Goal: Task Accomplishment & Management: Manage account settings

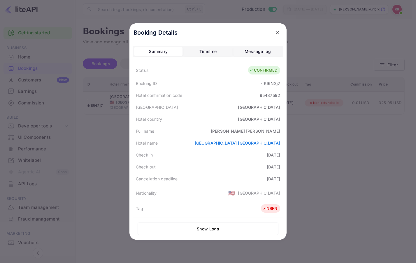
scroll to position [58, 0]
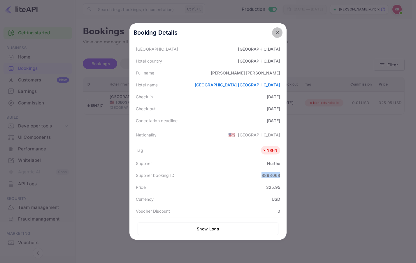
click at [275, 33] on icon "close" at bounding box center [276, 32] width 3 height 3
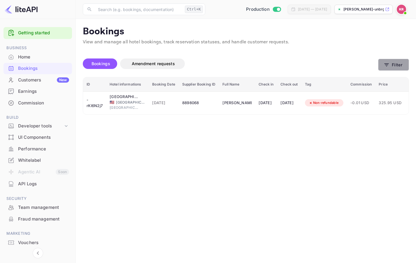
click at [390, 66] on button "Filter" at bounding box center [393, 65] width 31 height 12
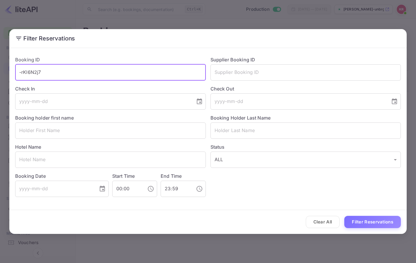
drag, startPoint x: 55, startPoint y: 71, endPoint x: -10, endPoint y: 71, distance: 65.3
click at [0, 71] on html "Getting started Business Home Bookings Customers New Earnings Commission Build …" at bounding box center [208, 131] width 416 height 263
paste input "6FcG_mMB9"
type input "6FcG_mMB9"
click at [344, 216] on button "Filter Reservations" at bounding box center [372, 222] width 57 height 13
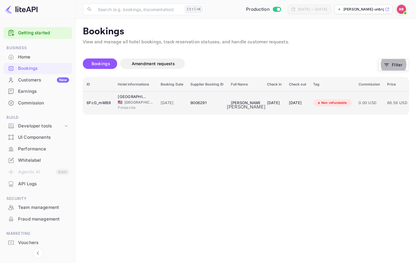
click at [241, 103] on div "[PERSON_NAME]" at bounding box center [245, 102] width 29 height 9
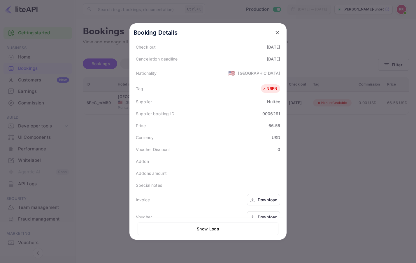
scroll to position [130, 0]
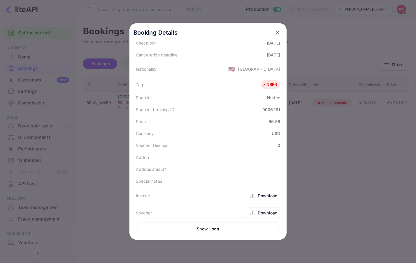
click at [260, 210] on div "Download" at bounding box center [268, 213] width 20 height 6
click at [258, 193] on div "Download" at bounding box center [268, 196] width 20 height 6
click at [275, 32] on icon "close" at bounding box center [276, 32] width 3 height 3
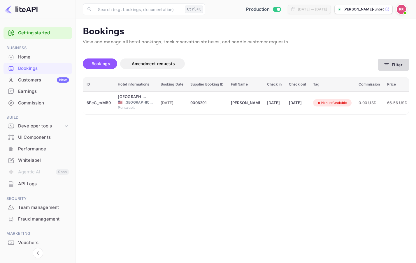
click at [391, 63] on button "Filter" at bounding box center [393, 65] width 31 height 12
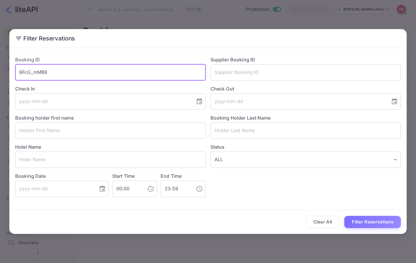
drag, startPoint x: 58, startPoint y: 74, endPoint x: -33, endPoint y: 70, distance: 91.6
click at [0, 70] on html "Getting started Business Home Bookings Customers New Earnings Commission Build …" at bounding box center [208, 131] width 416 height 263
paste input "-rKl6N2j7"
type input "-rKl6N2j7"
click at [344, 216] on button "Filter Reservations" at bounding box center [372, 222] width 57 height 13
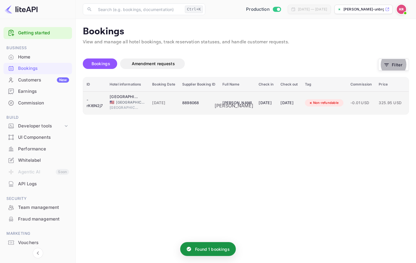
click at [230, 102] on div "[PERSON_NAME]" at bounding box center [236, 102] width 29 height 9
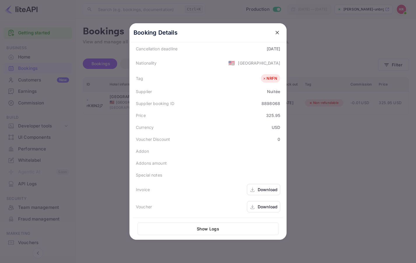
click at [262, 190] on div "Download" at bounding box center [268, 190] width 20 height 6
click at [274, 32] on icon "close" at bounding box center [277, 33] width 6 height 6
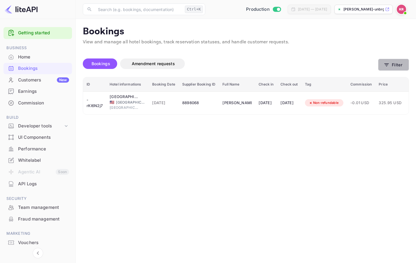
drag, startPoint x: 381, startPoint y: 67, endPoint x: 314, endPoint y: 66, distance: 66.7
click at [376, 67] on div "Bookings Amendment requests Filter" at bounding box center [246, 65] width 326 height 24
click at [383, 67] on icon "button" at bounding box center [386, 65] width 6 height 6
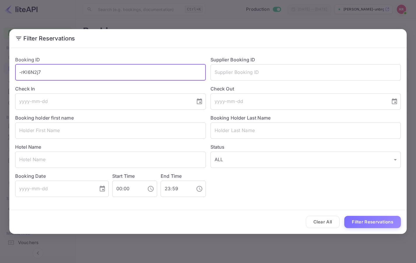
drag, startPoint x: 50, startPoint y: 72, endPoint x: -27, endPoint y: 72, distance: 77.5
click at [0, 72] on html "Getting started Business Home Bookings Customers New Earnings Commission Build …" at bounding box center [208, 131] width 416 height 263
paste input "AqhRNKnyy"
type input "AqhRNKnyy"
click at [344, 216] on button "Filter Reservations" at bounding box center [372, 222] width 57 height 13
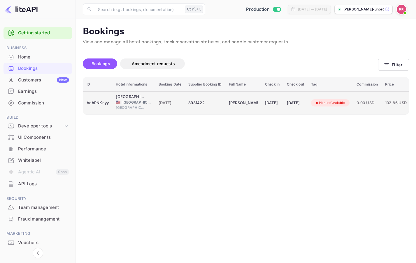
click at [97, 104] on div "AqhRNKnyy" at bounding box center [98, 102] width 22 height 9
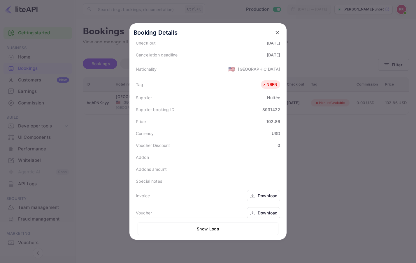
click at [265, 193] on div "Download" at bounding box center [268, 196] width 20 height 6
